Goal: Information Seeking & Learning: Learn about a topic

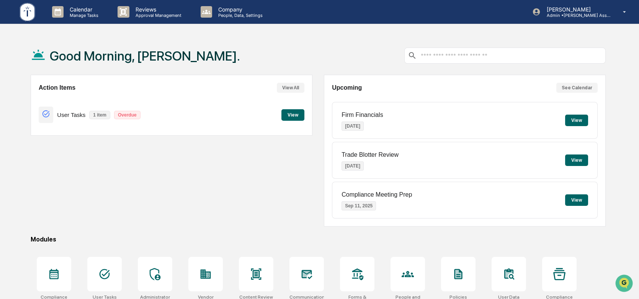
scroll to position [70, 0]
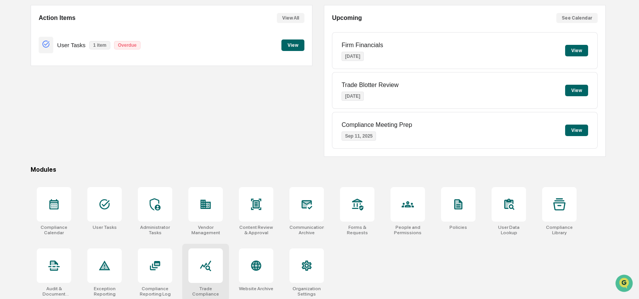
click at [209, 264] on icon at bounding box center [205, 265] width 11 height 11
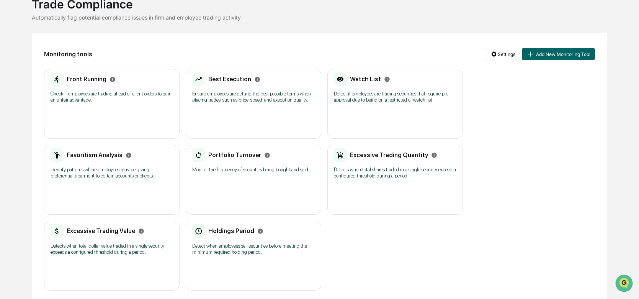
scroll to position [57, 0]
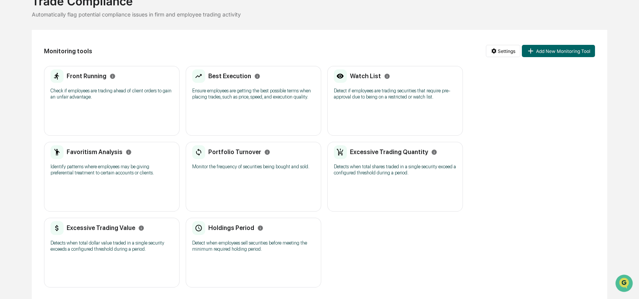
click at [71, 81] on div "Front Running" at bounding box center [83, 76] width 65 height 14
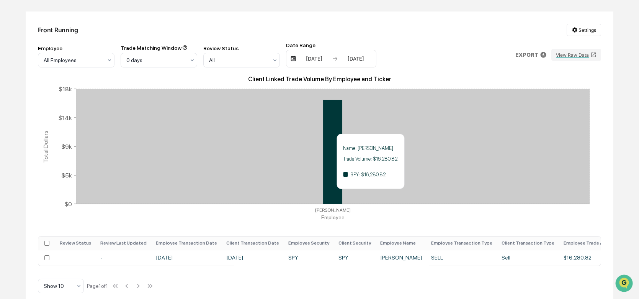
scroll to position [84, 0]
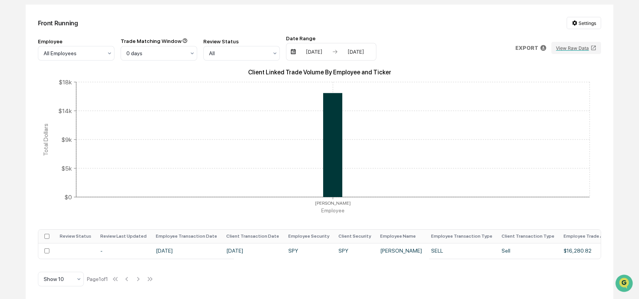
scroll to position [57, 0]
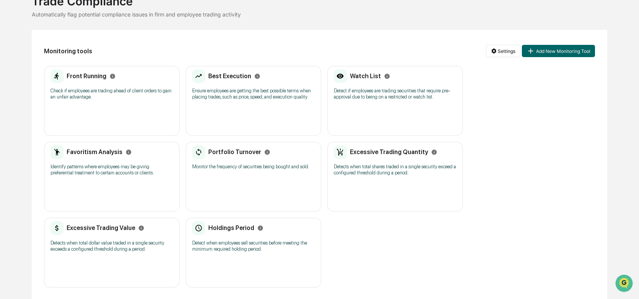
click at [224, 83] on div "Best Execution Ensure employees are getting the best possible terms when placin…" at bounding box center [253, 87] width 123 height 36
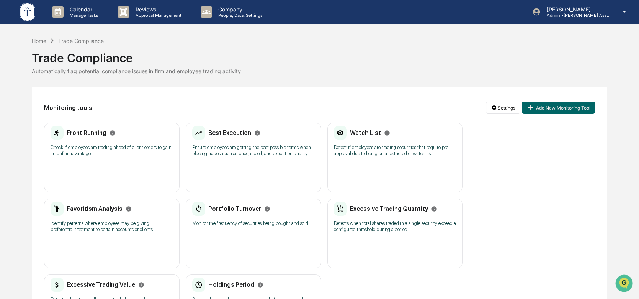
scroll to position [57, 0]
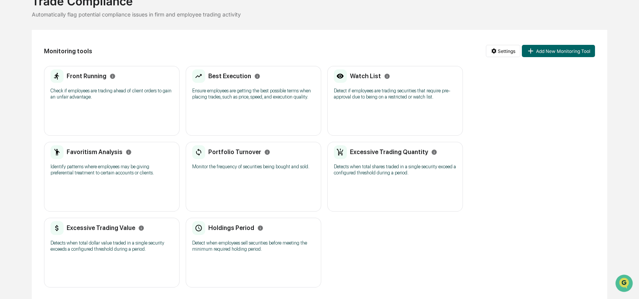
click at [365, 82] on div "Watch List" at bounding box center [362, 76] width 56 height 14
click at [141, 162] on div "Favoritism Analysis Identify patterns where employees may be giving preferentia…" at bounding box center [112, 163] width 123 height 36
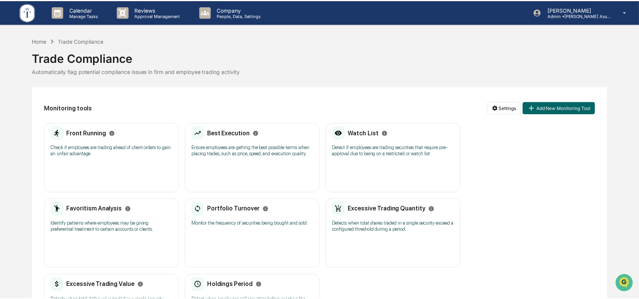
scroll to position [57, 0]
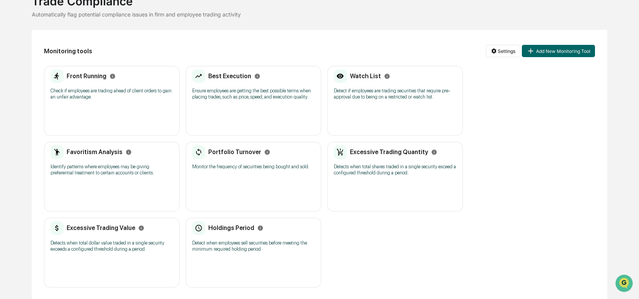
click at [268, 167] on p "Monitor the frequency of securities being bought and sold." at bounding box center [253, 167] width 123 height 6
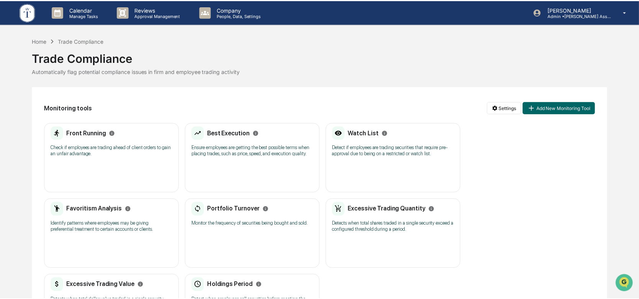
scroll to position [57, 0]
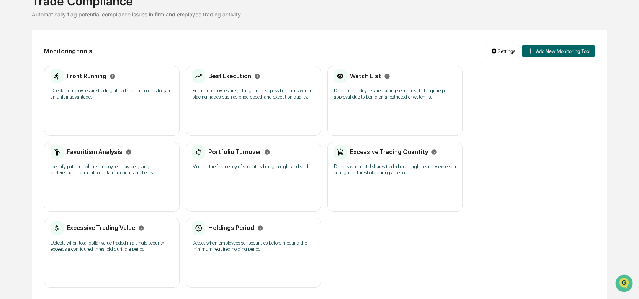
click at [379, 164] on p "Detects when total shares traded in a single security exceed a configured thres…" at bounding box center [395, 170] width 123 height 12
drag, startPoint x: 96, startPoint y: 100, endPoint x: 67, endPoint y: 78, distance: 36.1
click at [67, 78] on div "Front Running Check if employees are trading ahead of client orders to gain an …" at bounding box center [112, 87] width 123 height 36
click at [93, 103] on div "Front Running Check if employees are trading ahead of client orders to gain an …" at bounding box center [112, 87] width 123 height 36
drag, startPoint x: 97, startPoint y: 98, endPoint x: 66, endPoint y: 77, distance: 36.9
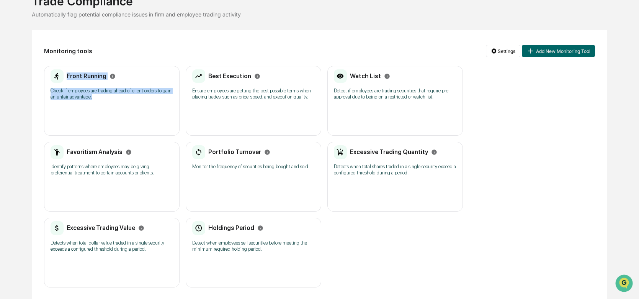
click at [66, 77] on div "Front Running Check if employees are trading ahead of client orders to gain an …" at bounding box center [112, 87] width 123 height 36
copy div "Front Running Check if employees are trading ahead of client orders to gain an …"
drag, startPoint x: 100, startPoint y: 100, endPoint x: 63, endPoint y: 78, distance: 42.6
click at [63, 78] on div "Front Running Check if employees are trading ahead of client orders to gain an …" at bounding box center [112, 87] width 123 height 36
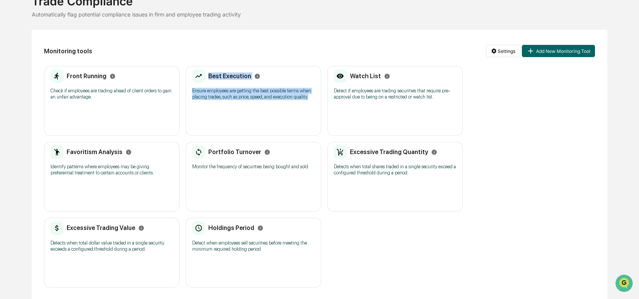
copy div "Best Execution Ensure employees are getting the best possible terms when placin…"
drag, startPoint x: 309, startPoint y: 99, endPoint x: 208, endPoint y: 79, distance: 103.1
click at [208, 79] on div "Best Execution Ensure employees are getting the best possible terms when placin…" at bounding box center [253, 87] width 123 height 36
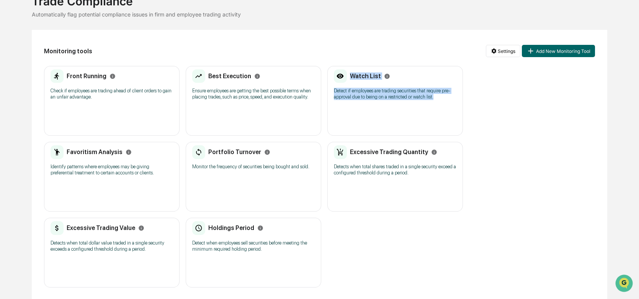
copy div "Watch List Detect if employees are trading securities that require pre-approval…"
drag, startPoint x: 434, startPoint y: 98, endPoint x: 350, endPoint y: 80, distance: 85.9
click at [350, 80] on div "Watch List Detect if employees are trading securities that require pre-approval…" at bounding box center [395, 87] width 123 height 36
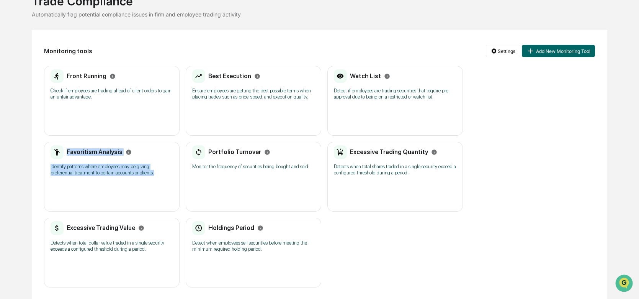
copy div "Favoritism Analysis Identify patterns where employees may be giving preferentia…"
drag, startPoint x: 109, startPoint y: 170, endPoint x: 64, endPoint y: 156, distance: 46.9
click at [64, 156] on div "Favoritism Analysis Identify patterns where employees may be giving preferentia…" at bounding box center [112, 163] width 123 height 36
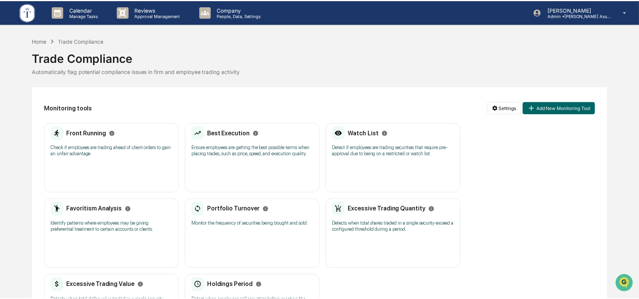
scroll to position [57, 0]
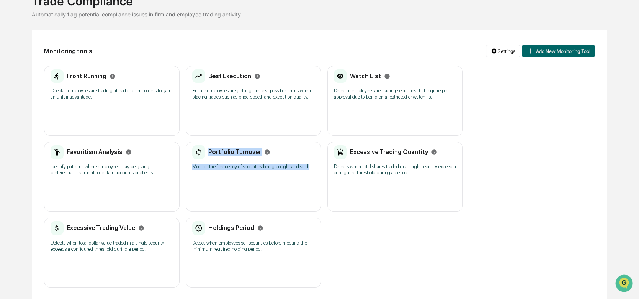
copy div "Portfolio Turnover Monitor the frequency of securities being bought and sold."
drag, startPoint x: 312, startPoint y: 169, endPoint x: 209, endPoint y: 154, distance: 104.8
click at [209, 154] on div "Portfolio Turnover Monitor the frequency of securities being bought and sold." at bounding box center [253, 159] width 123 height 29
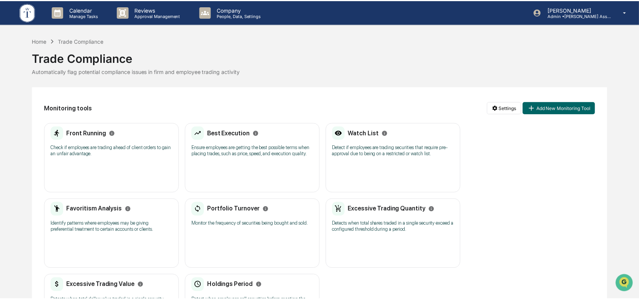
scroll to position [57, 0]
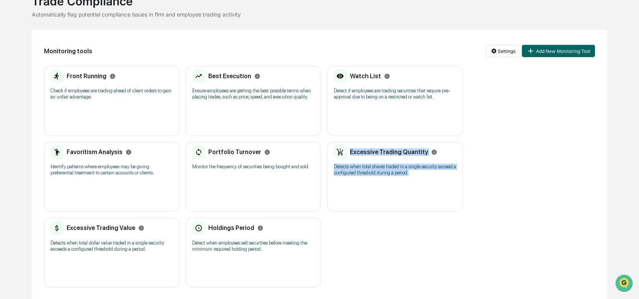
drag, startPoint x: 411, startPoint y: 173, endPoint x: 351, endPoint y: 156, distance: 62.9
click at [351, 156] on div "Excessive Trading Quantity Detects when total shares traded in a single securit…" at bounding box center [395, 163] width 123 height 36
copy div "Excessive Trading Quantity Detects when total shares traded in a single securit…"
drag, startPoint x: 417, startPoint y: 175, endPoint x: 350, endPoint y: 155, distance: 69.5
click at [350, 155] on div "Excessive Trading Quantity Detects when total shares traded in a single securit…" at bounding box center [395, 163] width 123 height 36
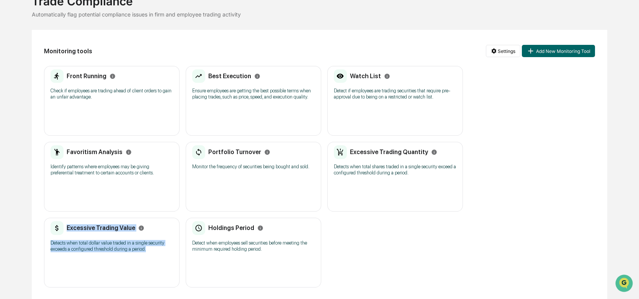
copy div "Excessive Trading Value Detects when total dollar value traded in a single secu…"
drag, startPoint x: 150, startPoint y: 247, endPoint x: 65, endPoint y: 230, distance: 86.7
click at [65, 230] on div "Excessive Trading Value Detects when total dollar value traded in a single secu…" at bounding box center [112, 239] width 123 height 36
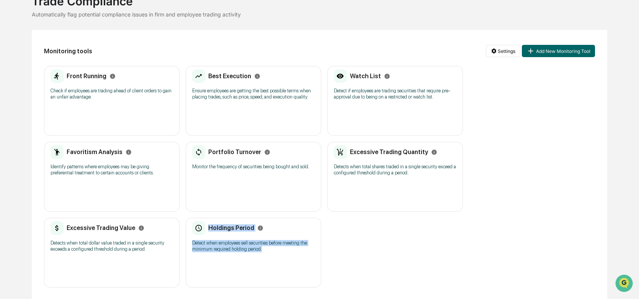
copy div "Holdings Period Detect when employees sell securities before meeting the minimu…"
drag, startPoint x: 261, startPoint y: 250, endPoint x: 208, endPoint y: 230, distance: 57.3
click at [208, 230] on div "Holdings Period Detect when employees sell securities before meeting the minimu…" at bounding box center [253, 239] width 123 height 36
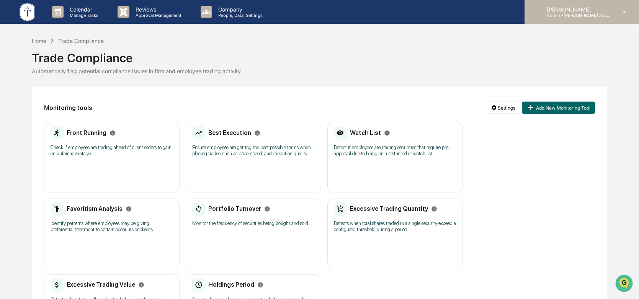
click at [582, 15] on p "Admin • [PERSON_NAME] Asset Management LLC" at bounding box center [576, 15] width 71 height 5
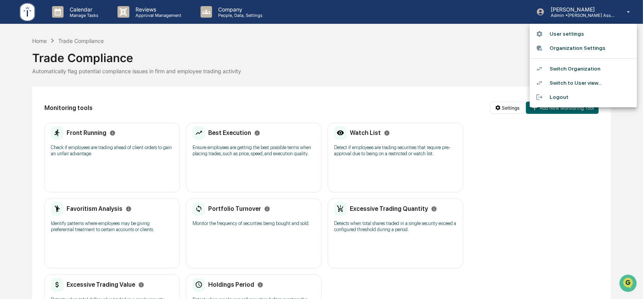
click at [562, 69] on li "Switch Organization" at bounding box center [583, 69] width 107 height 14
